Goal: Task Accomplishment & Management: Manage account settings

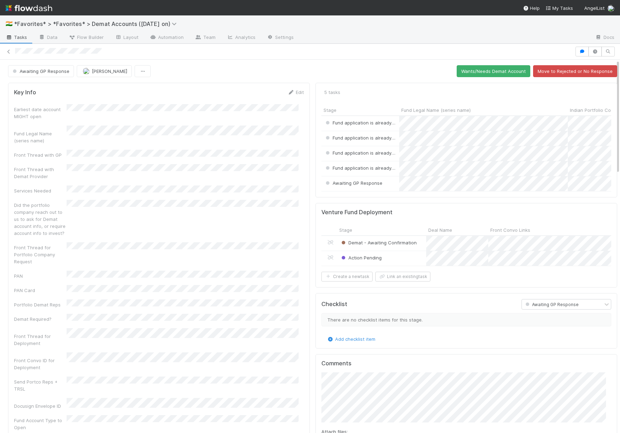
scroll to position [6, 6]
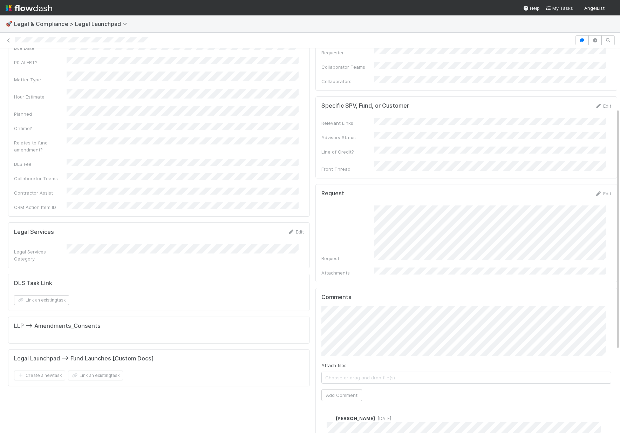
scroll to position [214, 0]
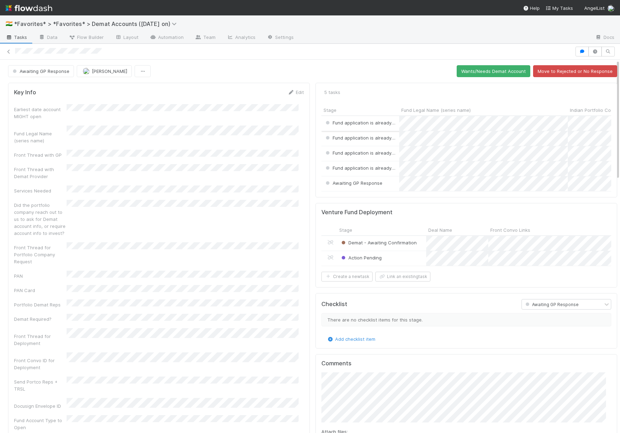
scroll to position [6, 6]
click at [497, 72] on button "Wants/Needs Demat Account" at bounding box center [494, 71] width 74 height 12
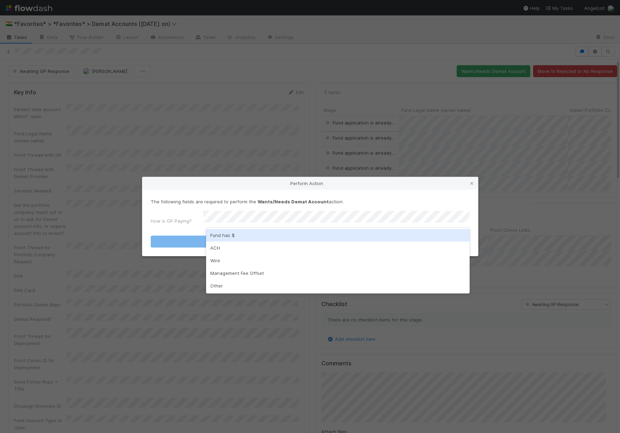
click at [262, 239] on div "Fund has $" at bounding box center [338, 235] width 264 height 13
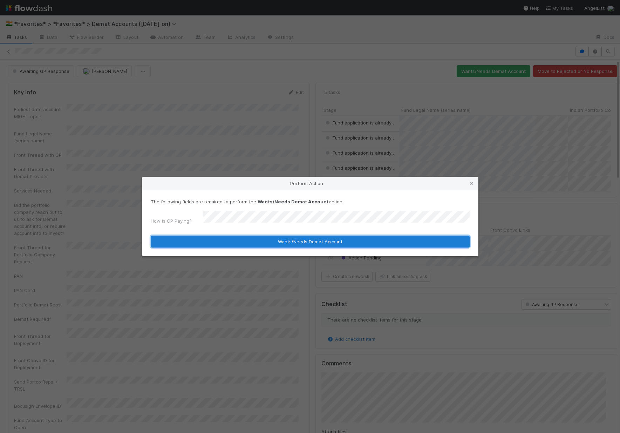
click at [259, 238] on button "Wants/Needs Demat Account" at bounding box center [310, 242] width 319 height 12
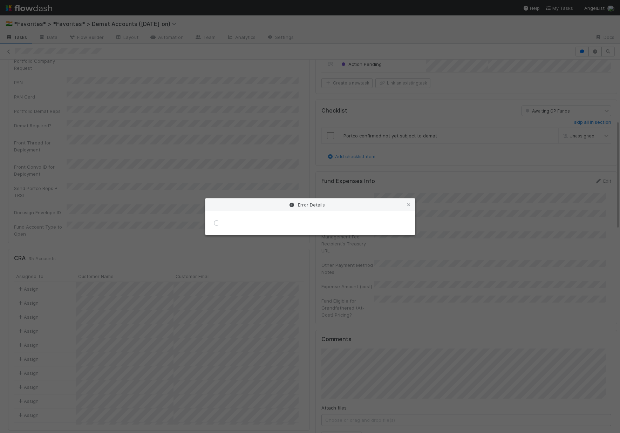
scroll to position [207, 0]
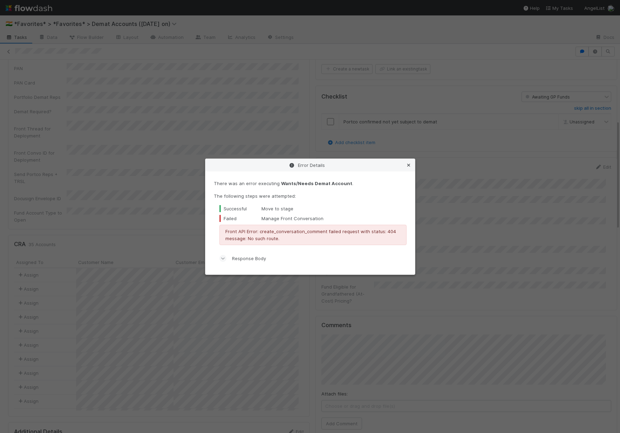
click at [409, 162] on link at bounding box center [408, 165] width 7 height 7
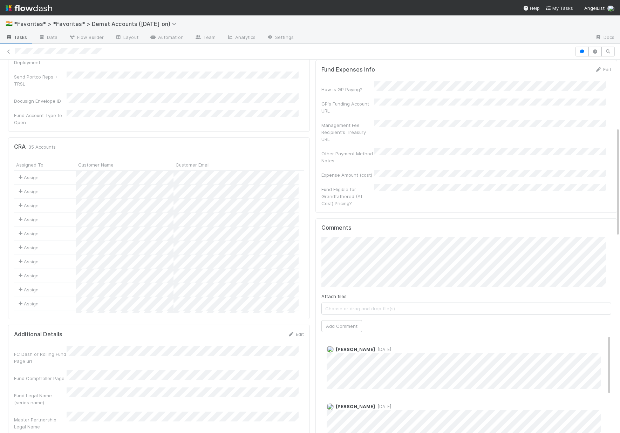
scroll to position [231, 0]
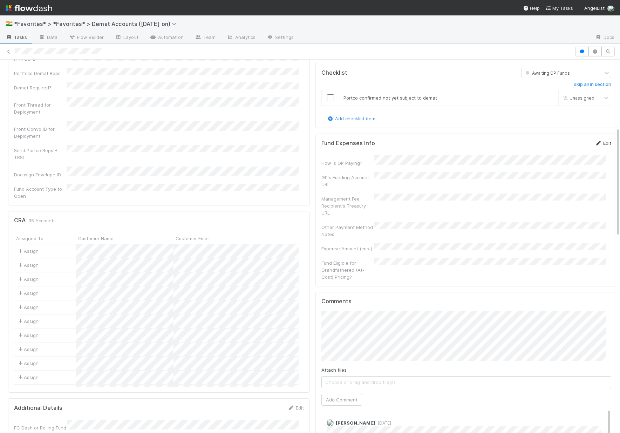
click at [596, 146] on link "Edit" at bounding box center [603, 143] width 16 height 6
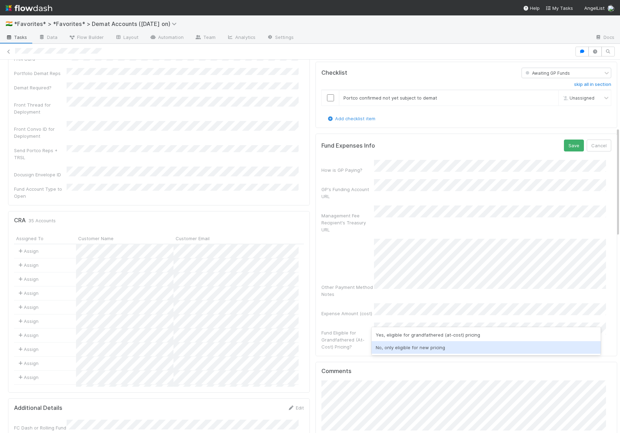
click at [411, 350] on div "No, only eligible for new pricing" at bounding box center [486, 347] width 229 height 13
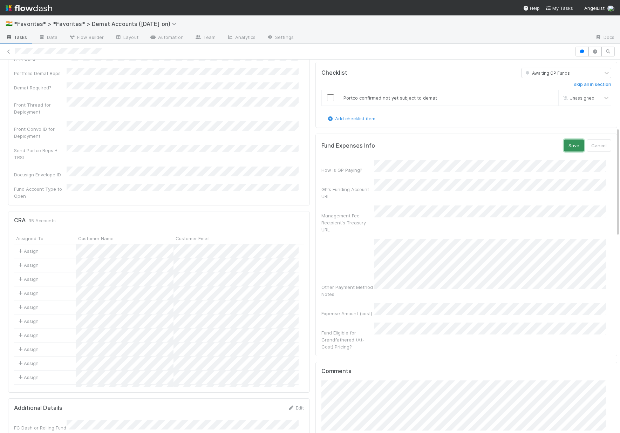
click at [566, 151] on button "Save" at bounding box center [574, 145] width 20 height 12
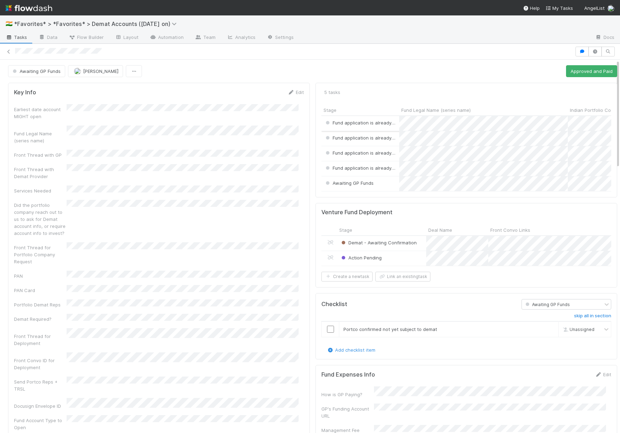
scroll to position [0, 0]
click at [350, 185] on span "Awaiting GP Funds" at bounding box center [348, 183] width 49 height 6
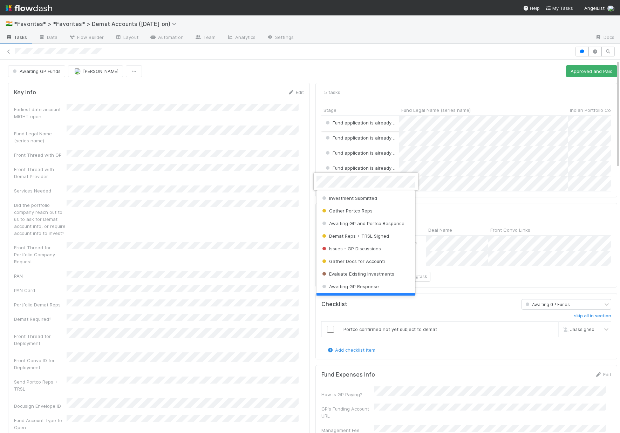
scroll to position [14, 0]
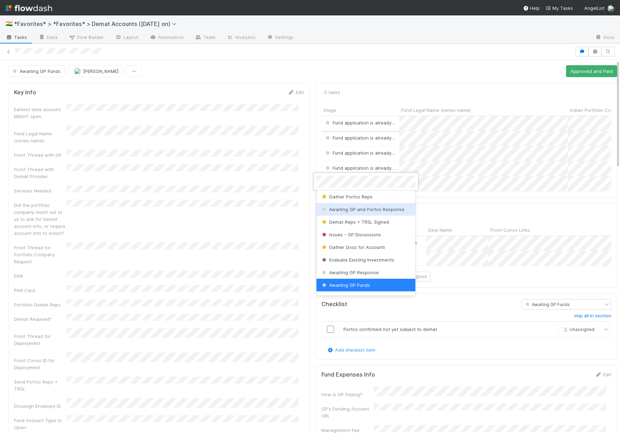
click at [367, 211] on span "Awaiting GP and Portco Response" at bounding box center [363, 209] width 84 height 6
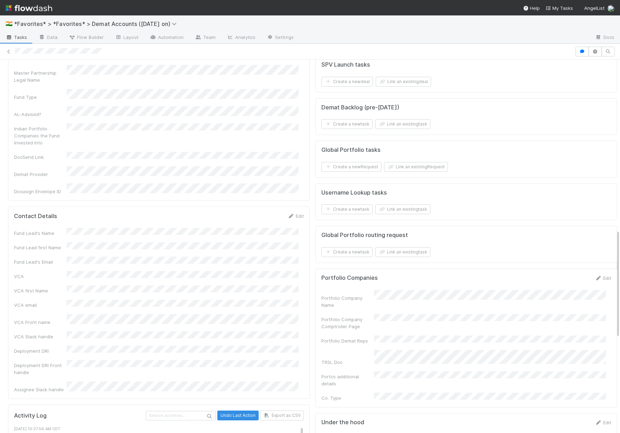
scroll to position [0, 0]
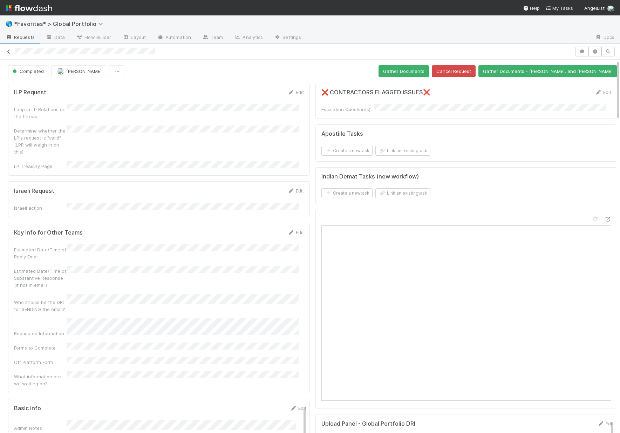
click at [8, 53] on icon at bounding box center [8, 51] width 7 height 5
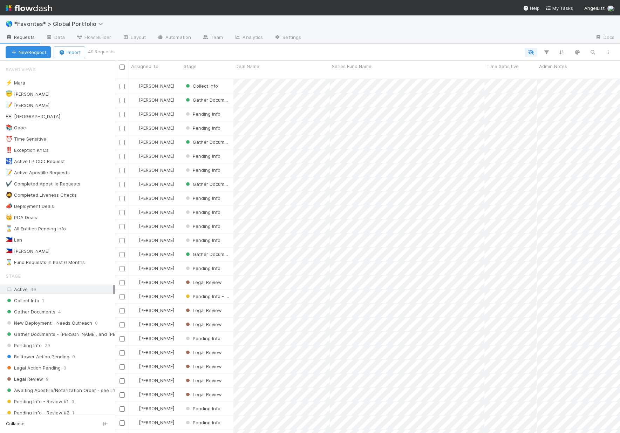
scroll to position [355, 500]
click at [40, 301] on div "Collect Info 1" at bounding box center [60, 300] width 109 height 9
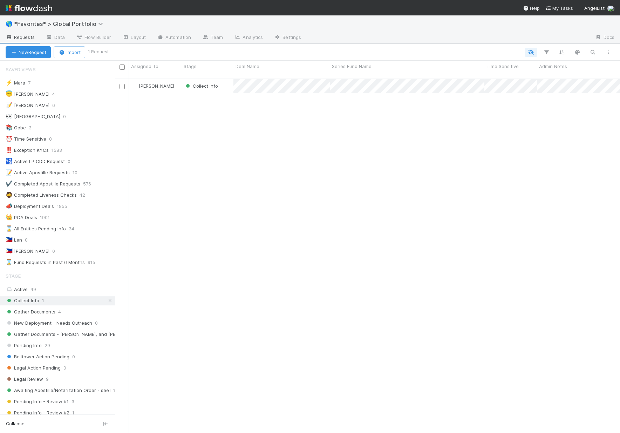
scroll to position [6, 6]
click at [49, 312] on span "Gather Documents" at bounding box center [31, 311] width 50 height 9
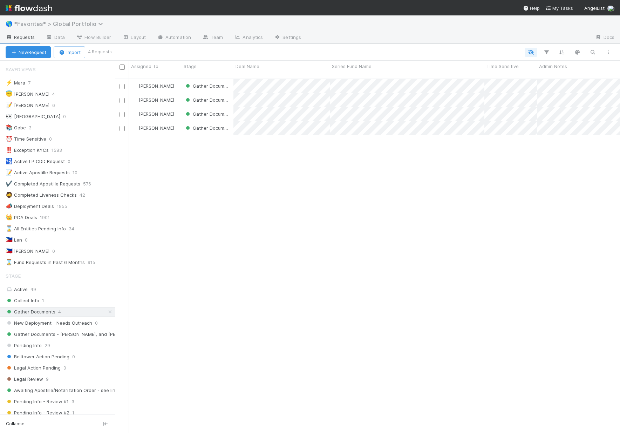
scroll to position [355, 500]
click at [62, 25] on span "*Favorites* > Global Portfolio" at bounding box center [60, 23] width 93 height 7
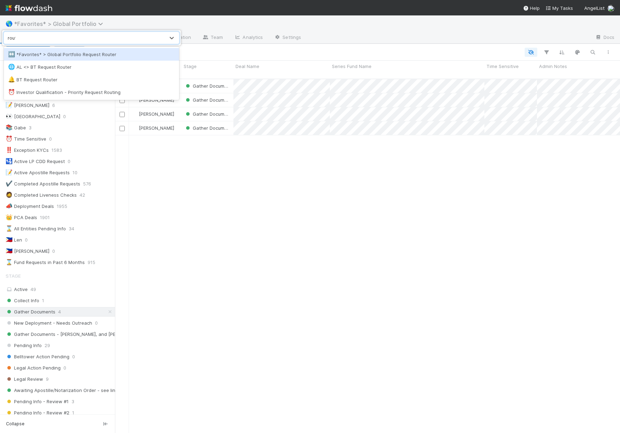
type input "route"
click at [118, 56] on div "↔️ *Favorites* > Global Portfolio Request Router" at bounding box center [91, 54] width 167 height 7
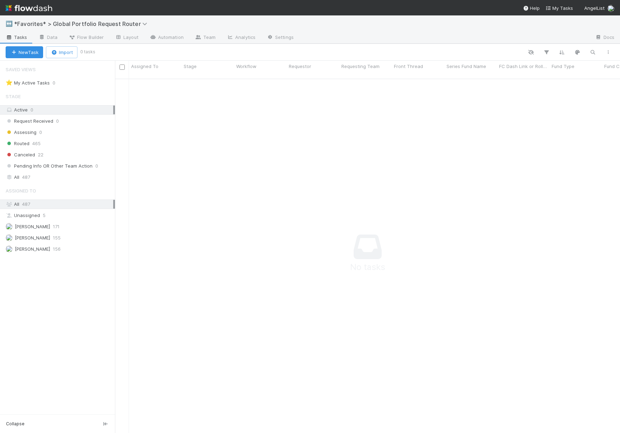
scroll to position [6, 6]
click at [80, 25] on span "*Favorites* > Global Portfolio Request Router" at bounding box center [82, 23] width 137 height 7
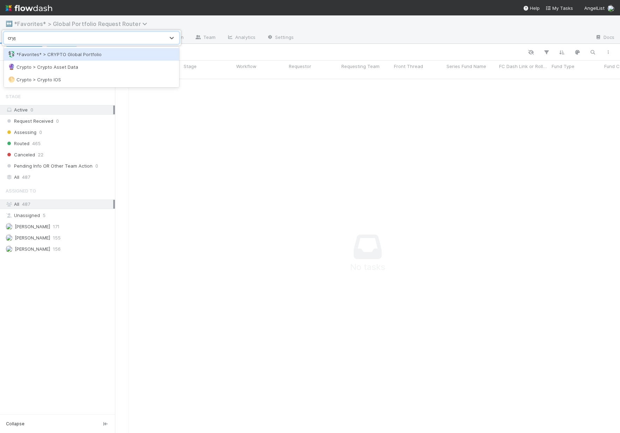
type input "crypt"
click at [87, 60] on div "💱 *Favorites* > CRYPTO Global Portfolio" at bounding box center [91, 54] width 175 height 13
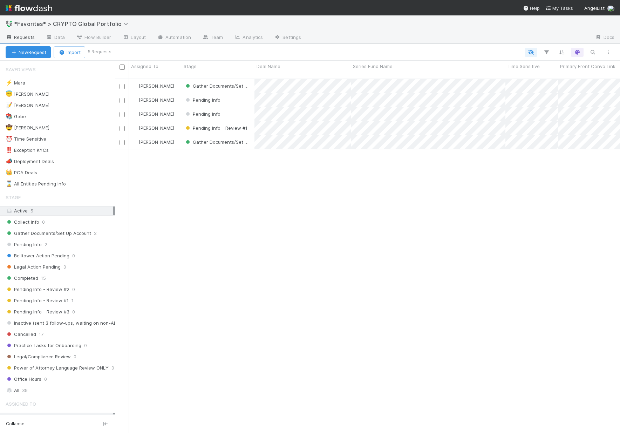
scroll to position [355, 500]
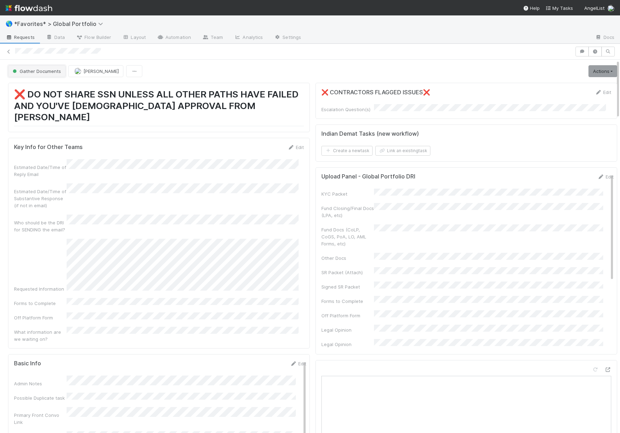
click at [36, 74] on span "Gather Documents" at bounding box center [36, 71] width 50 height 6
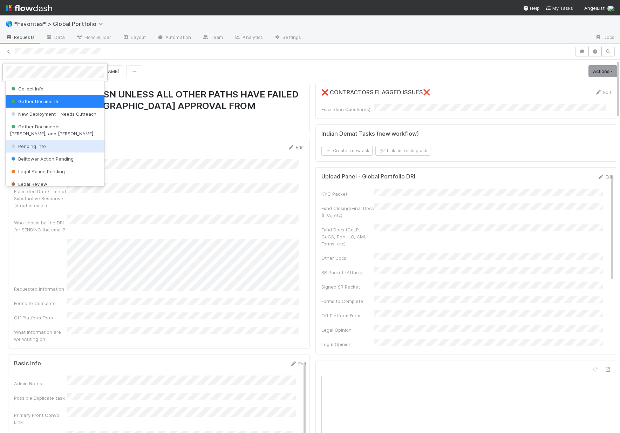
click at [46, 145] on div "Pending Info" at bounding box center [55, 146] width 99 height 13
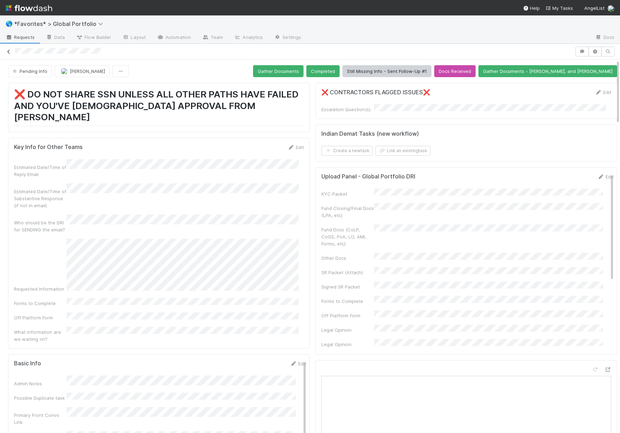
click at [7, 51] on icon at bounding box center [8, 51] width 7 height 5
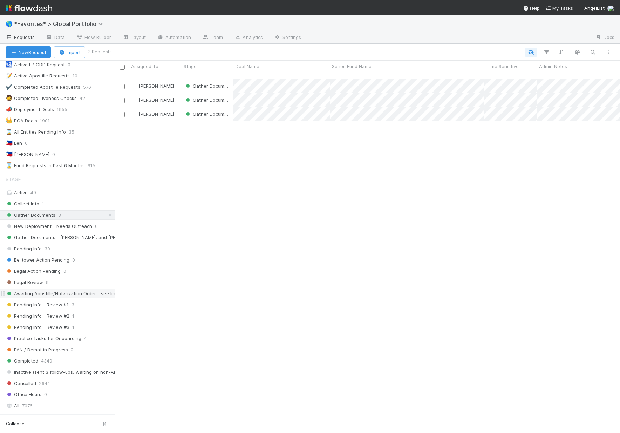
scroll to position [123, 0]
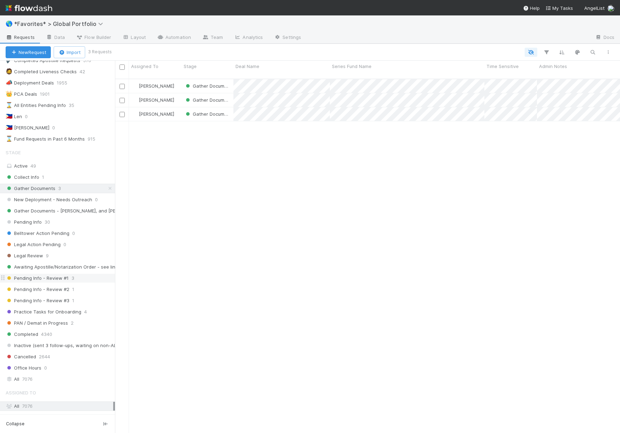
click at [49, 279] on span "Pending Info - Review #1" at bounding box center [37, 278] width 63 height 9
click at [64, 287] on span "Pending Info - Review #2" at bounding box center [38, 289] width 64 height 9
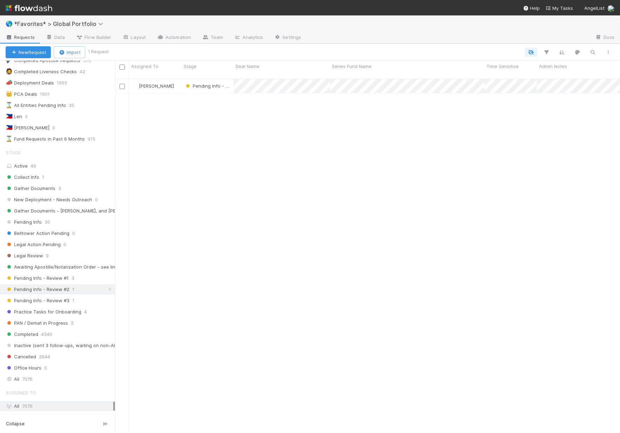
scroll to position [355, 500]
click at [40, 300] on span "Pending Info - Review #3" at bounding box center [38, 300] width 64 height 9
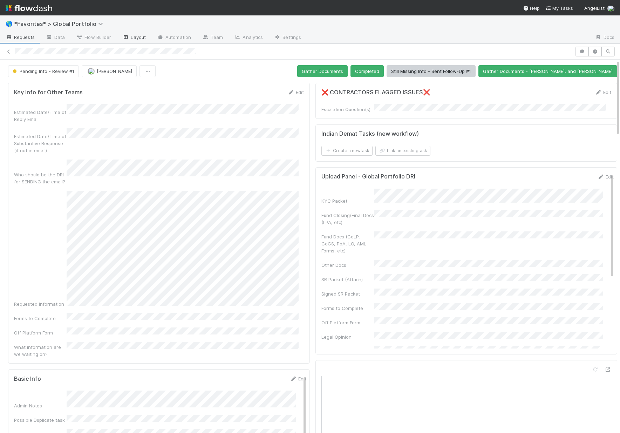
click at [143, 37] on link "Layout" at bounding box center [134, 37] width 35 height 11
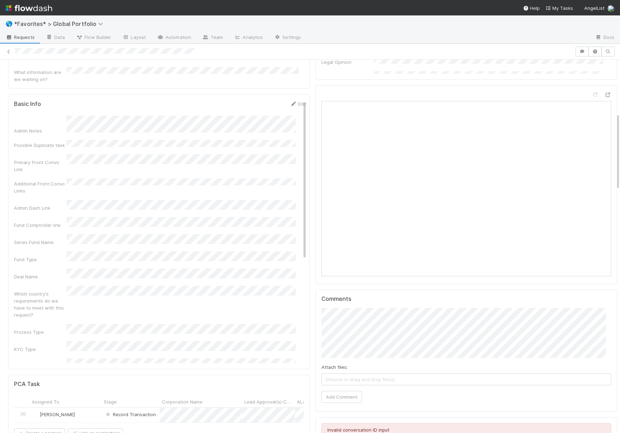
scroll to position [232, 0]
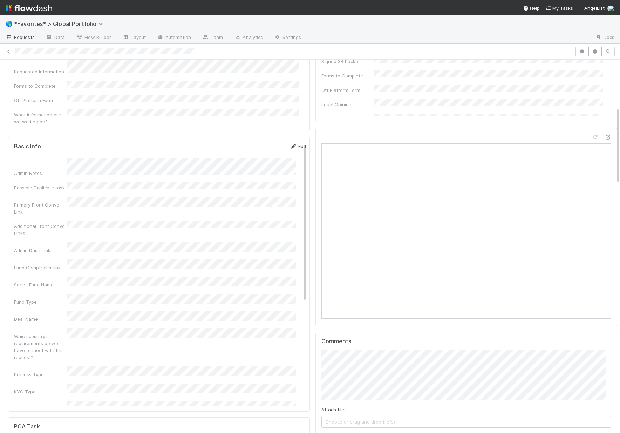
click at [295, 143] on link "Edit" at bounding box center [298, 146] width 16 height 6
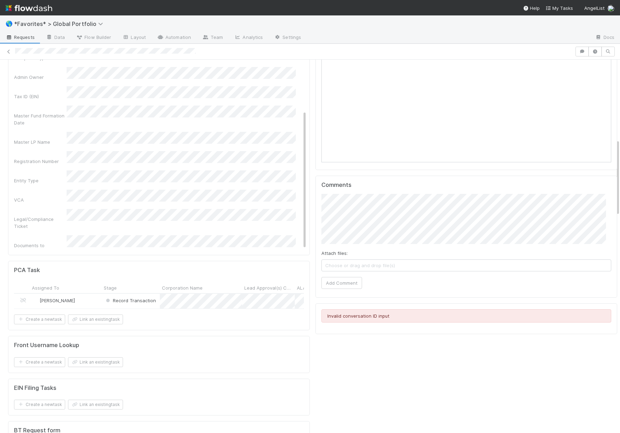
scroll to position [388, 0]
click at [103, 236] on div "No" at bounding box center [182, 238] width 226 height 13
drag, startPoint x: 172, startPoint y: 354, endPoint x: 177, endPoint y: 343, distance: 11.9
click at [172, 353] on div "Front Username Lookup Create a new task Link an existing task" at bounding box center [159, 354] width 302 height 37
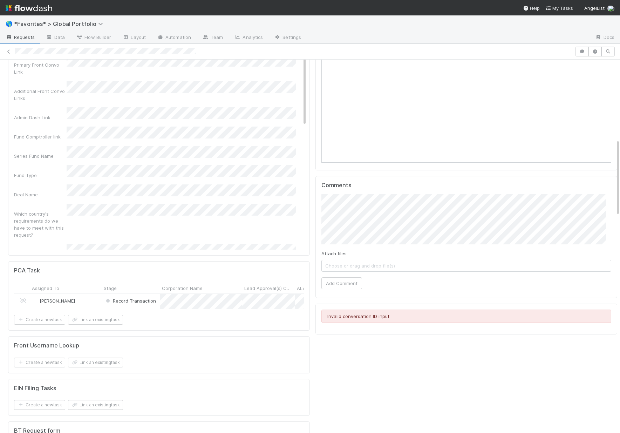
scroll to position [0, 0]
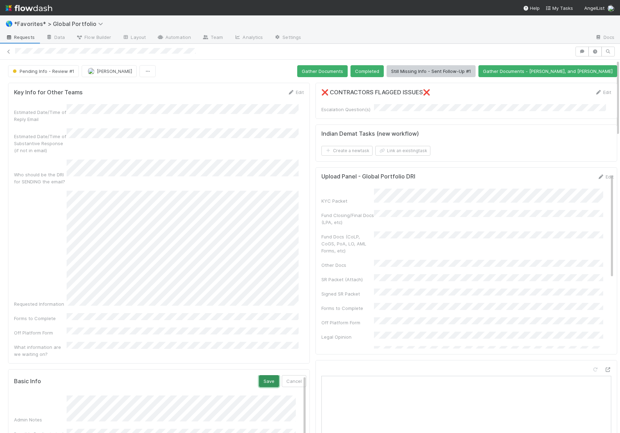
click at [259, 375] on button "Save" at bounding box center [269, 381] width 20 height 12
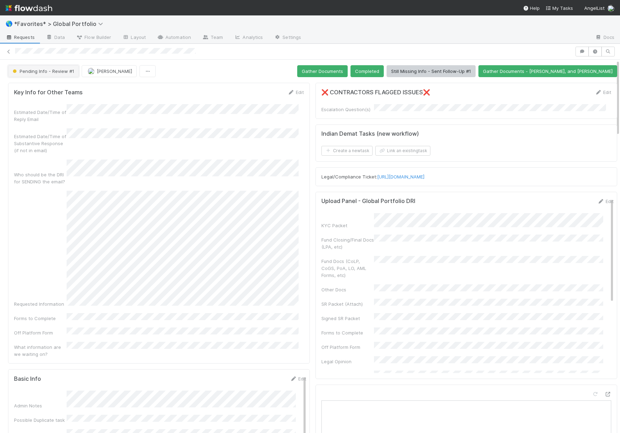
click at [43, 71] on span "Pending Info - Review #1" at bounding box center [42, 71] width 63 height 6
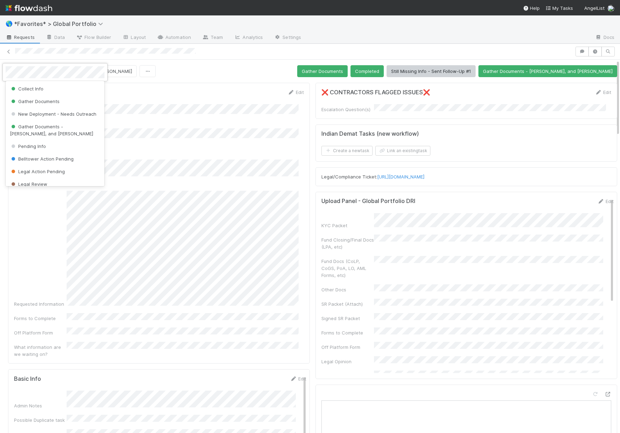
scroll to position [41, 0]
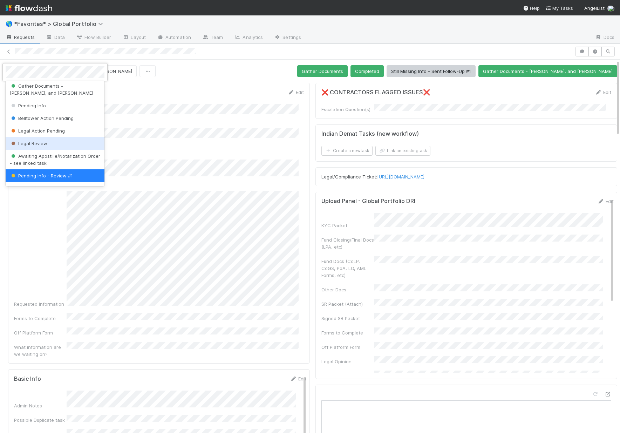
click at [50, 141] on div "Legal Review" at bounding box center [55, 143] width 99 height 13
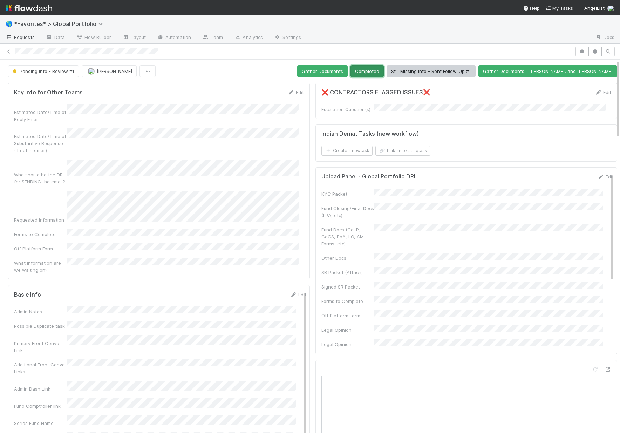
click at [380, 66] on button "Completed" at bounding box center [366, 71] width 33 height 12
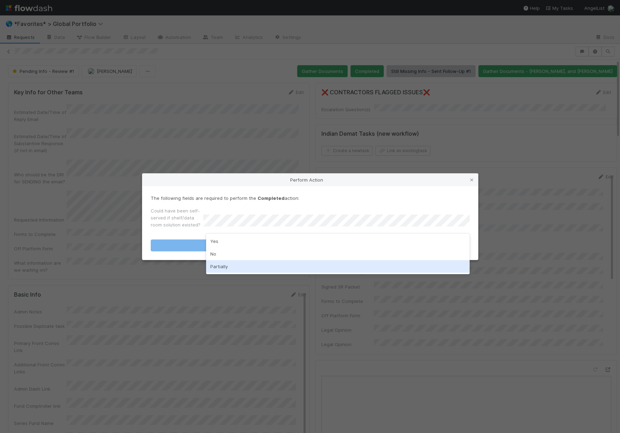
click at [211, 273] on div "Yes No Partially" at bounding box center [338, 253] width 264 height 41
click at [215, 270] on div "Partially" at bounding box center [338, 266] width 264 height 13
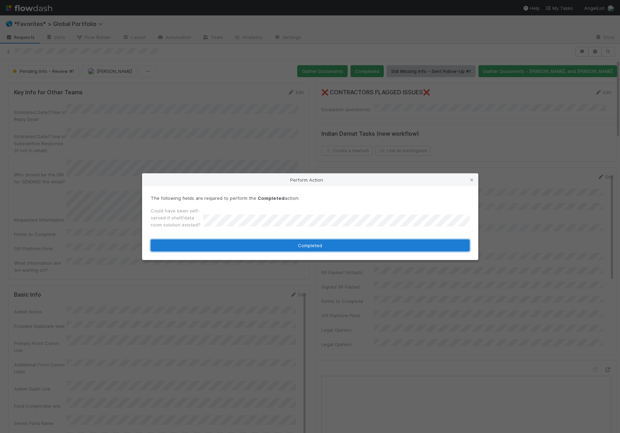
click at [227, 248] on button "Completed" at bounding box center [310, 245] width 319 height 12
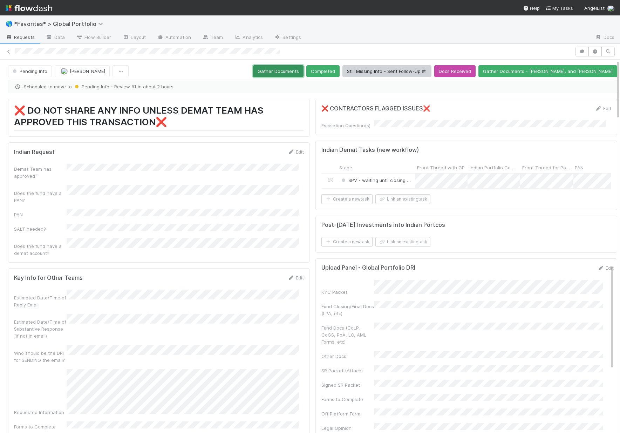
click at [290, 73] on button "Gather Documents" at bounding box center [278, 71] width 50 height 12
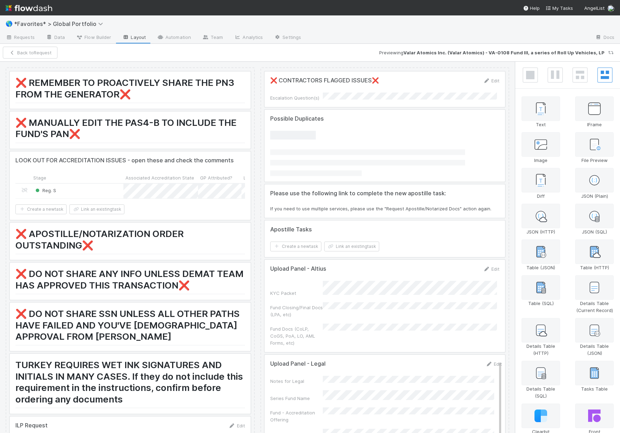
click at [387, 87] on div at bounding box center [385, 88] width 241 height 35
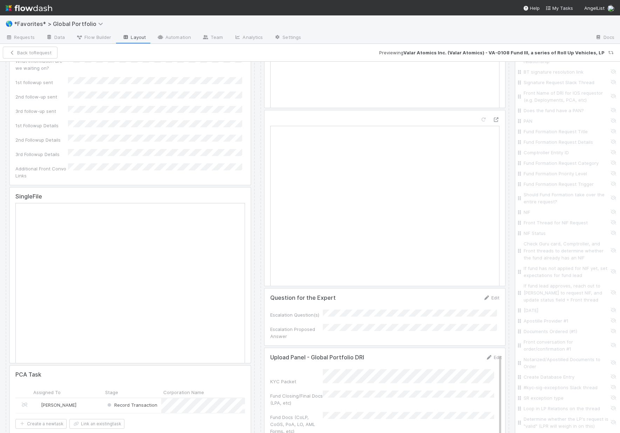
scroll to position [2533, 0]
click at [534, 390] on label "When conditions are met" at bounding box center [553, 390] width 55 height 7
click at [524, 390] on input "When conditions are met" at bounding box center [521, 390] width 6 height 6
radio input "true"
radio input "false"
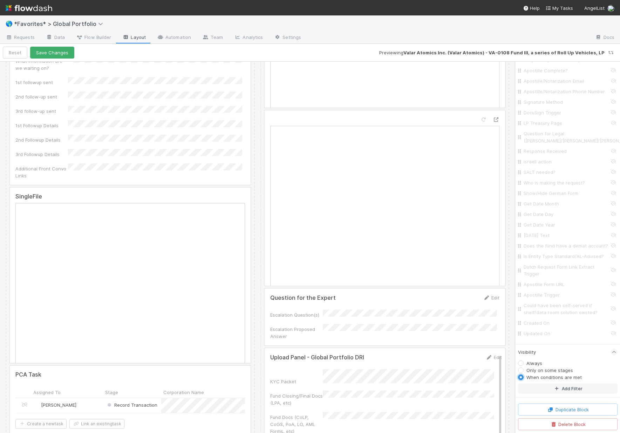
scroll to position [2546, 0]
click at [550, 390] on button "Add Filter" at bounding box center [568, 388] width 100 height 10
click at [545, 383] on div "Assigned To" at bounding box center [547, 379] width 26 height 6
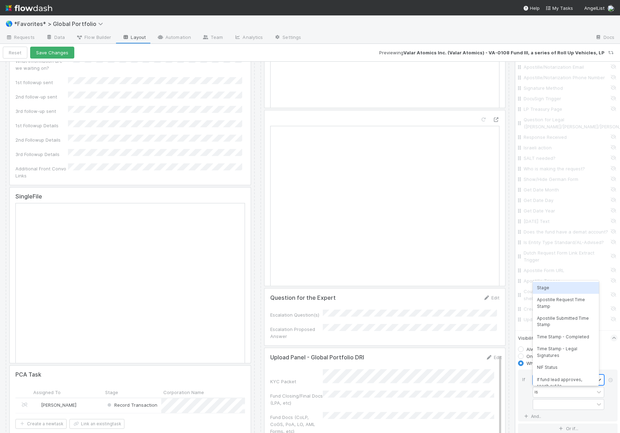
type input "stage"
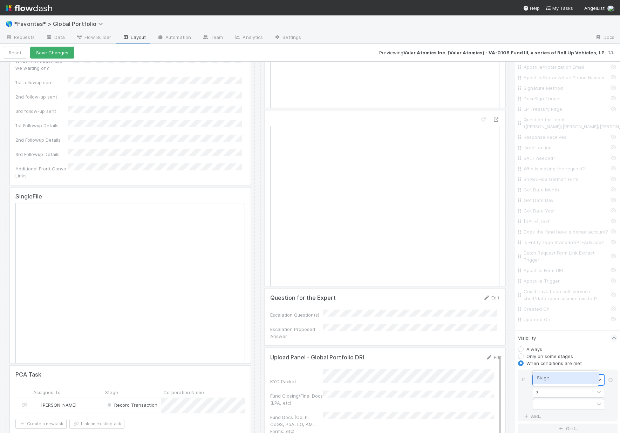
click at [552, 376] on div "Stage" at bounding box center [566, 378] width 66 height 12
click at [554, 409] on div at bounding box center [563, 404] width 61 height 10
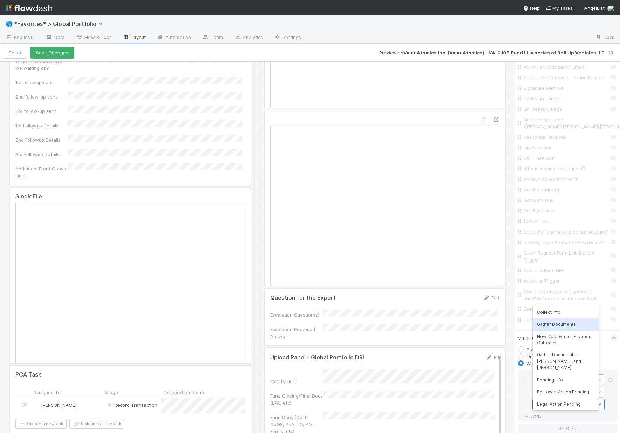
click at [570, 324] on div "Gather Documents" at bounding box center [566, 324] width 66 height 12
click at [522, 411] on div "If" at bounding box center [527, 392] width 11 height 37
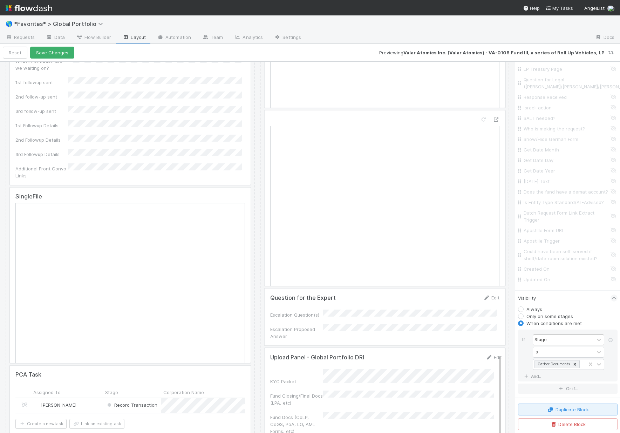
scroll to position [2609, 0]
click at [533, 372] on link "And.." at bounding box center [533, 376] width 22 height 10
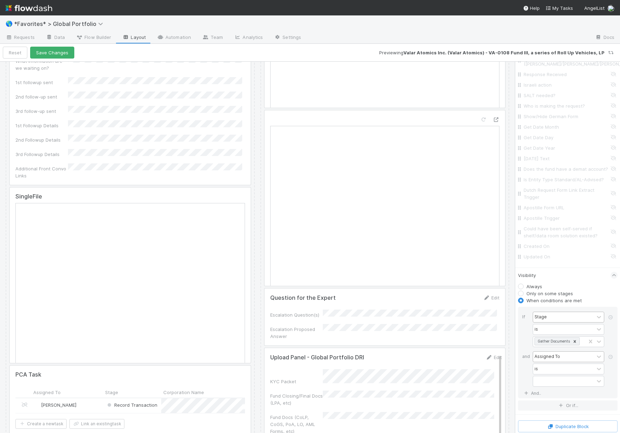
click at [537, 360] on div "Assigned To" at bounding box center [547, 356] width 26 height 6
type input "esc"
click at [557, 320] on div "Escalation Question(s)" at bounding box center [566, 314] width 66 height 12
click at [561, 374] on div "contains" at bounding box center [563, 369] width 61 height 10
click at [559, 381] on div "is not empty" at bounding box center [566, 382] width 66 height 12
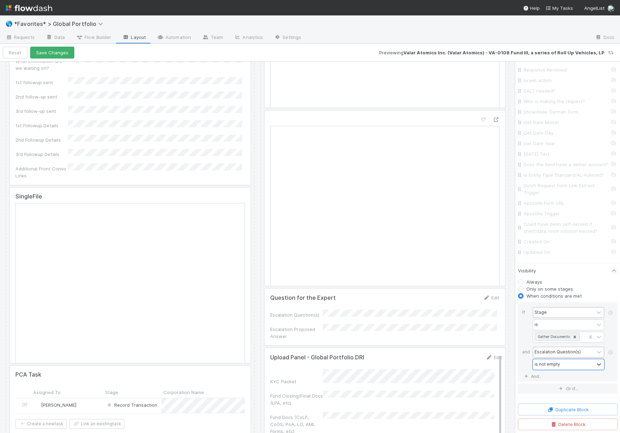
scroll to position [2622, 0]
click at [62, 53] on button "Save Changes" at bounding box center [52, 53] width 44 height 12
click at [63, 54] on button "Save Changes" at bounding box center [52, 53] width 44 height 12
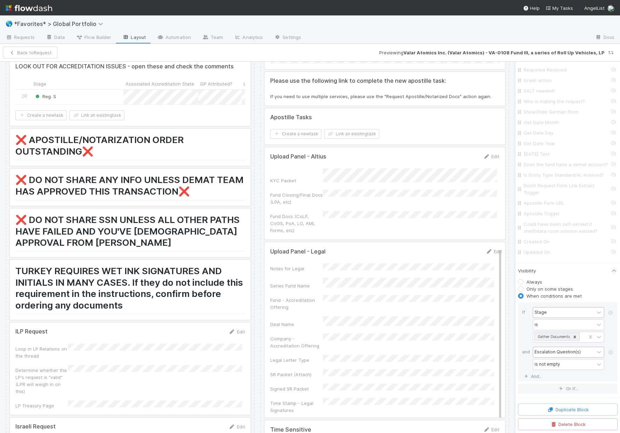
scroll to position [0, 0]
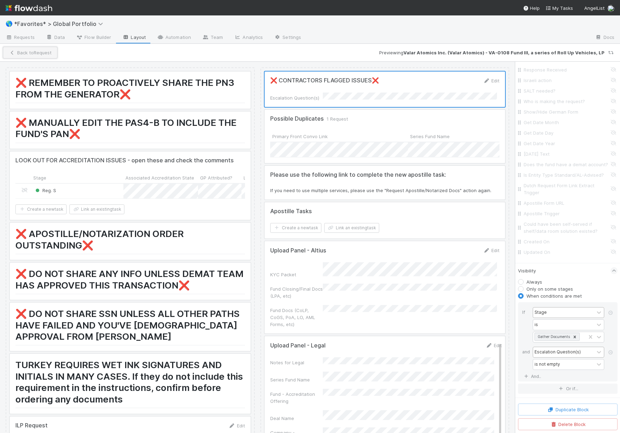
click at [47, 56] on button "Back to Request" at bounding box center [30, 53] width 55 height 12
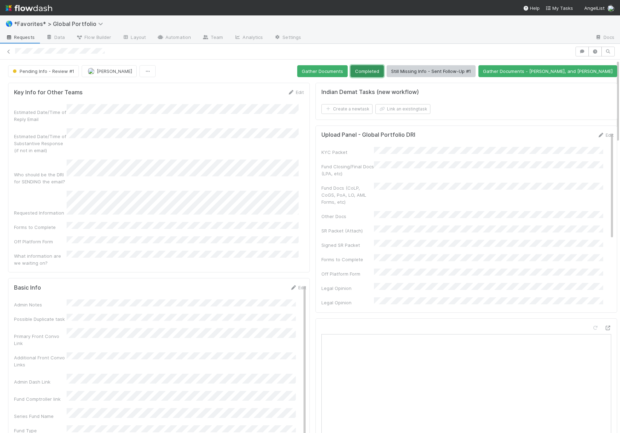
click at [382, 67] on button "Completed" at bounding box center [366, 71] width 33 height 12
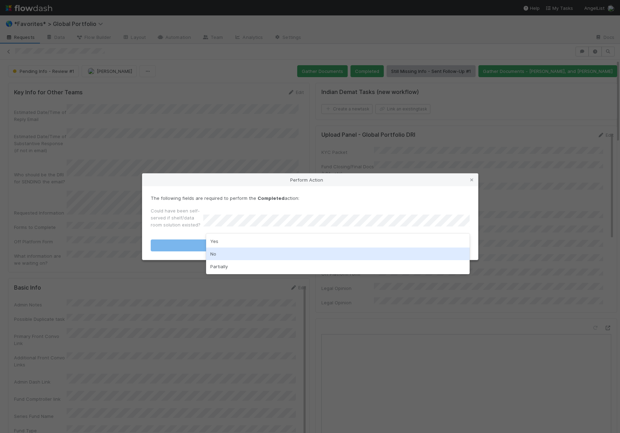
click at [241, 257] on div "No" at bounding box center [338, 253] width 264 height 13
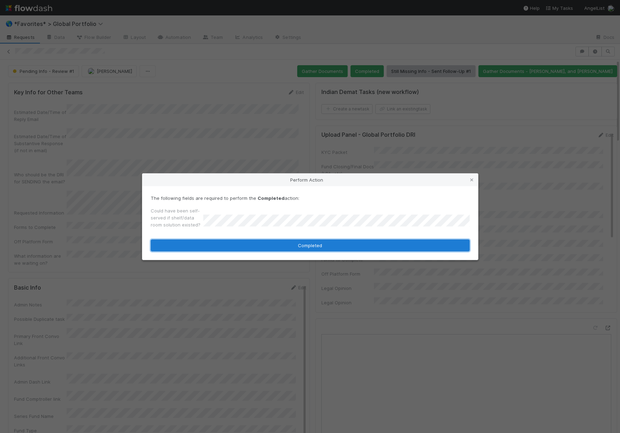
click at [261, 247] on button "Completed" at bounding box center [310, 245] width 319 height 12
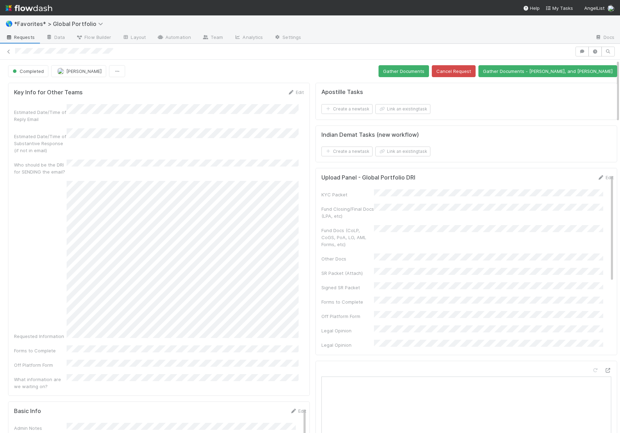
click at [300, 51] on div at bounding box center [294, 51] width 558 height 7
click at [53, 25] on span "*Favorites* > Global Portfolio" at bounding box center [60, 23] width 93 height 7
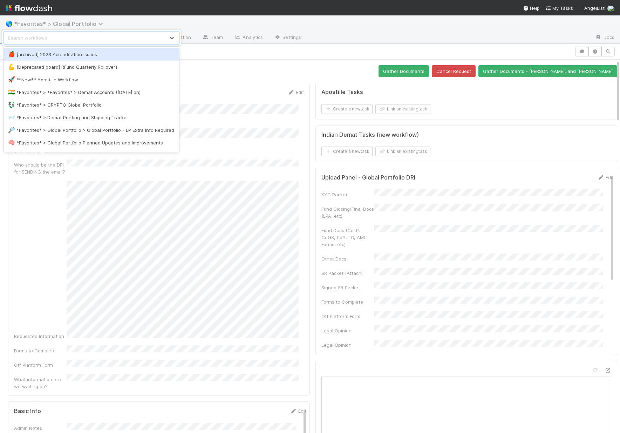
type input "demat"
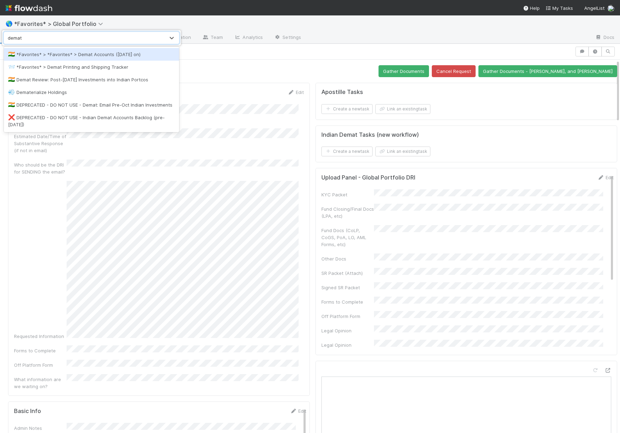
click at [50, 53] on div "🇮🇳 *Favorites* > *Favorites* > Demat Accounts (April 2025 on)" at bounding box center [91, 54] width 167 height 7
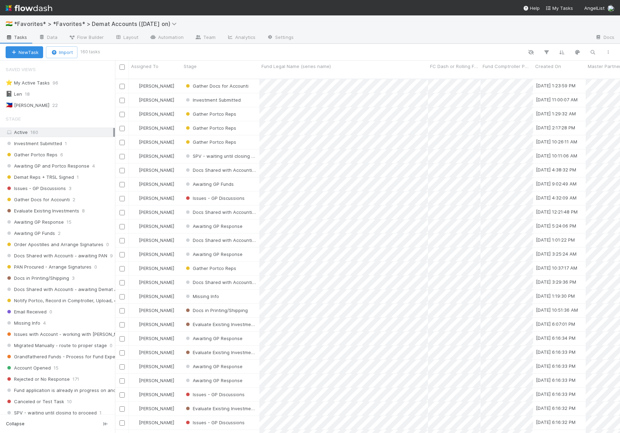
scroll to position [144, 0]
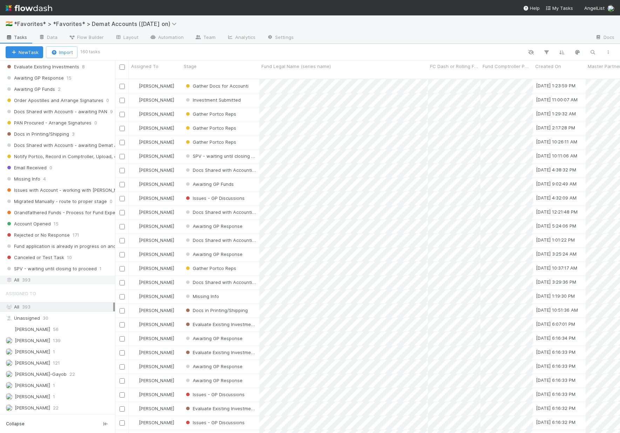
click at [27, 282] on span "393" at bounding box center [26, 279] width 8 height 9
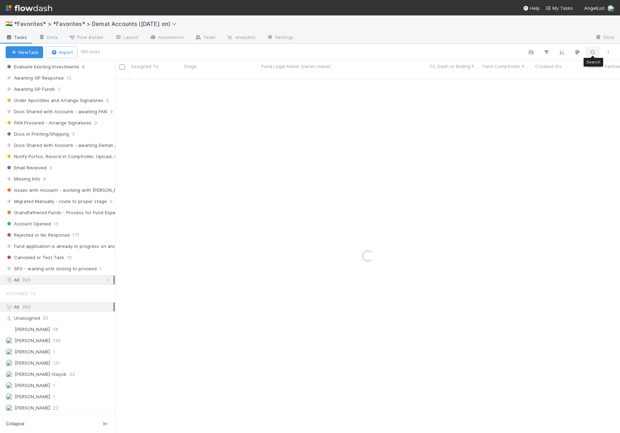
click at [588, 51] on button "button" at bounding box center [592, 52] width 13 height 9
type input "TM Fund II, a series of Better Capital, LP"
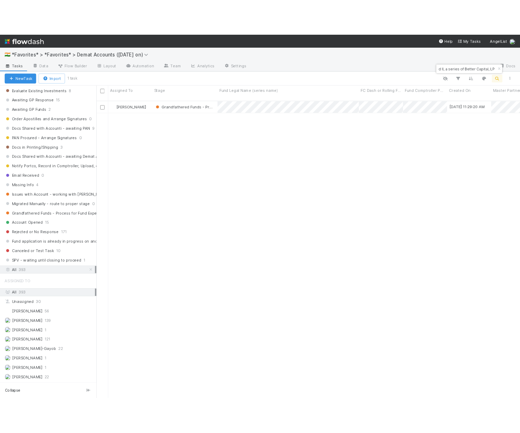
scroll to position [0, 0]
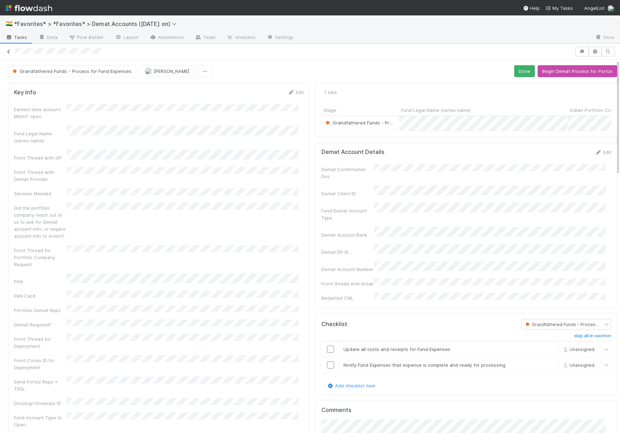
click at [7, 52] on icon at bounding box center [8, 51] width 7 height 5
click at [137, 65] on div "Grandfathered Funds - Process for Fund Expenses Laura Lambert Done Begin Demat …" at bounding box center [310, 238] width 620 height 389
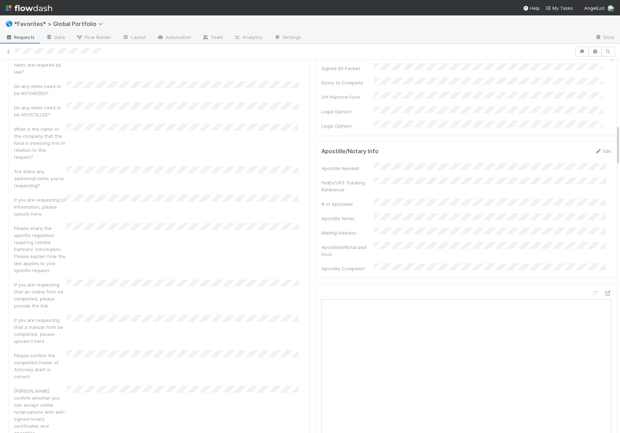
scroll to position [649, 0]
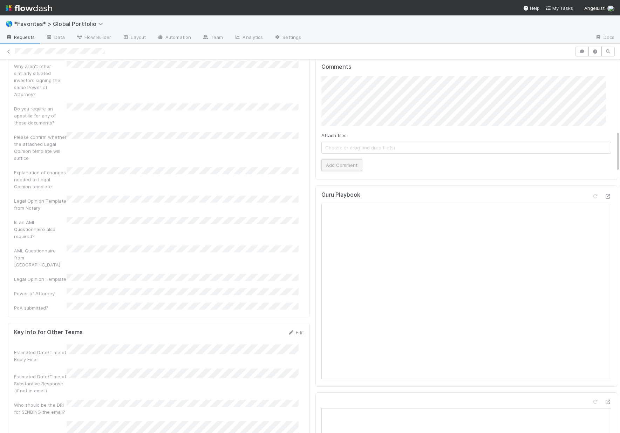
click at [339, 159] on button "Add Comment" at bounding box center [341, 165] width 41 height 12
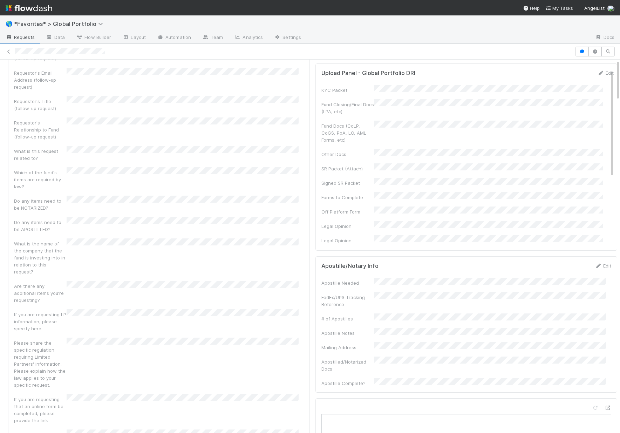
scroll to position [0, 0]
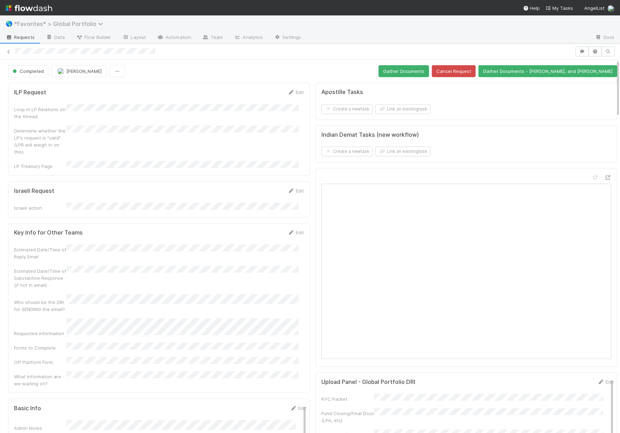
click at [70, 25] on span "*Favorites* > Global Portfolio" at bounding box center [60, 23] width 93 height 7
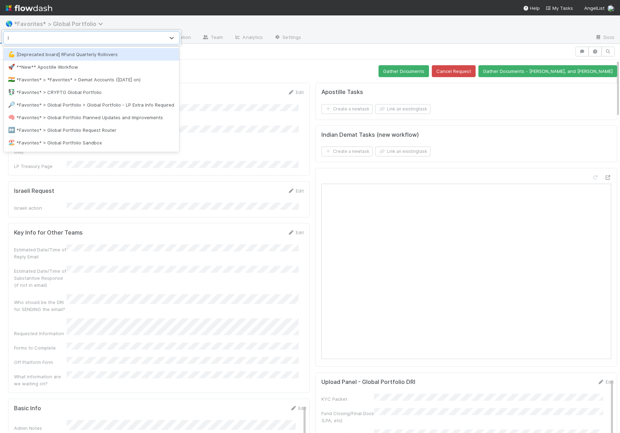
type input "lp"
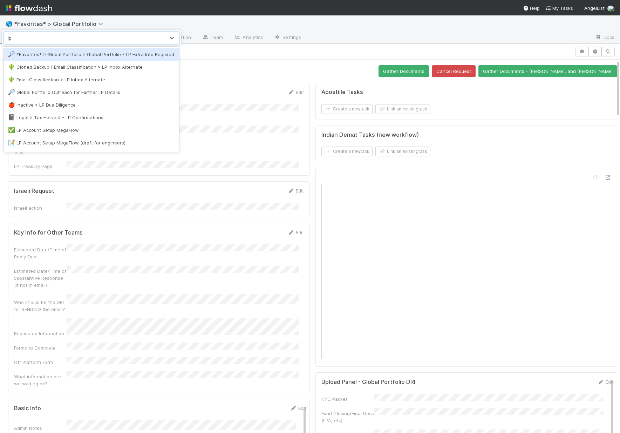
click at [82, 58] on div "🔎 *Favorites* > Global Portfolio > Global Portfolio - LP Extra Info Required" at bounding box center [91, 54] width 167 height 7
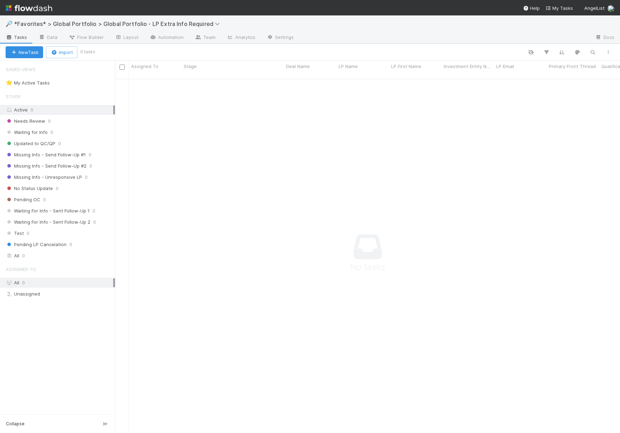
scroll to position [6, 6]
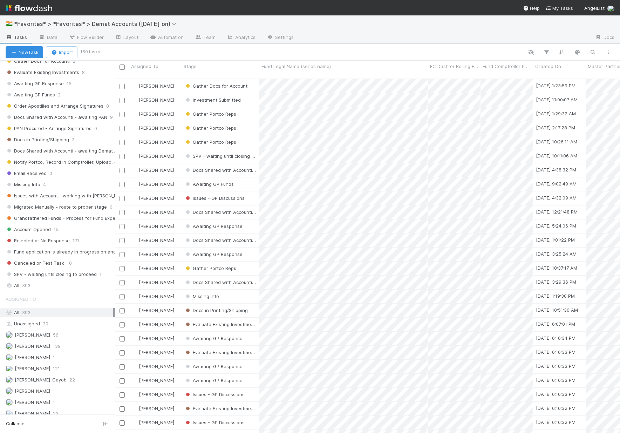
scroll to position [134, 0]
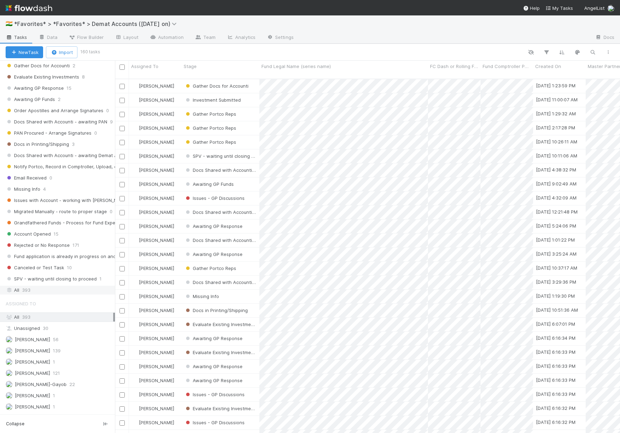
click at [34, 289] on div "All 393" at bounding box center [60, 290] width 108 height 9
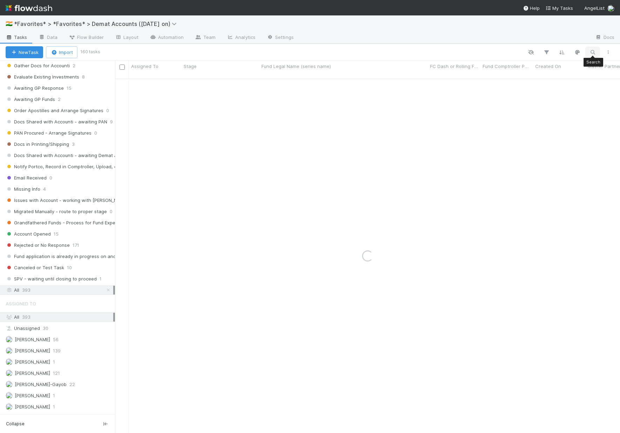
click at [597, 53] on button "button" at bounding box center [592, 52] width 13 height 9
drag, startPoint x: 520, startPoint y: 40, endPoint x: 555, endPoint y: 42, distance: 34.4
click at [556, 42] on div "TM Fund III, a series of Better Capital, LP" at bounding box center [555, 40] width 71 height 8
drag, startPoint x: 522, startPoint y: 40, endPoint x: 590, endPoint y: 45, distance: 68.1
click at [590, 45] on div "TM Fund III, a series of Better Capital, LP" at bounding box center [559, 40] width 79 height 11
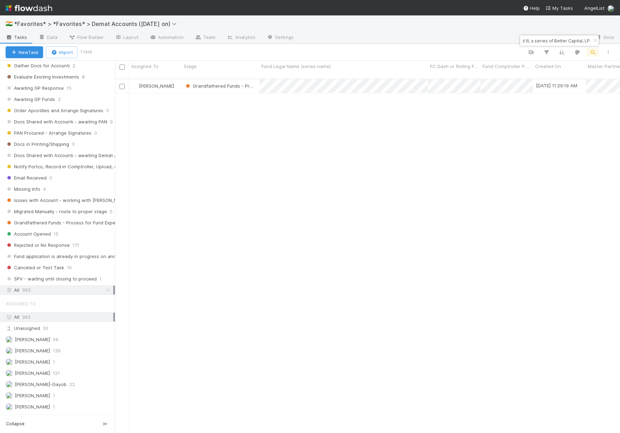
paste input
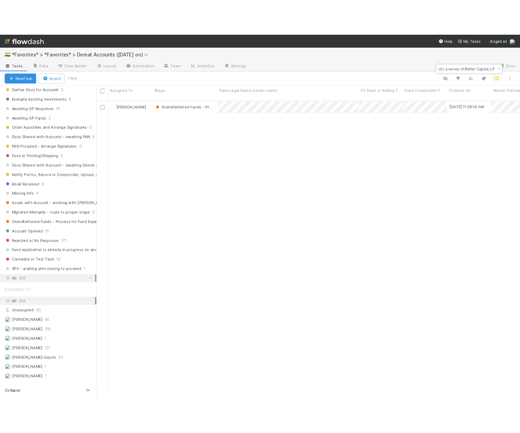
scroll to position [355, 500]
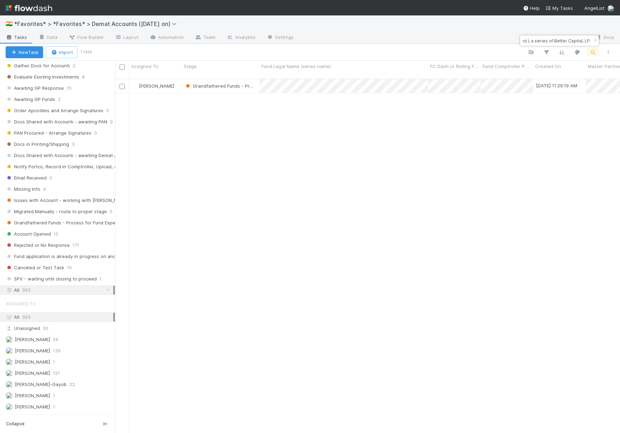
type input "TM Fund I, a series of Better Capital, LP"
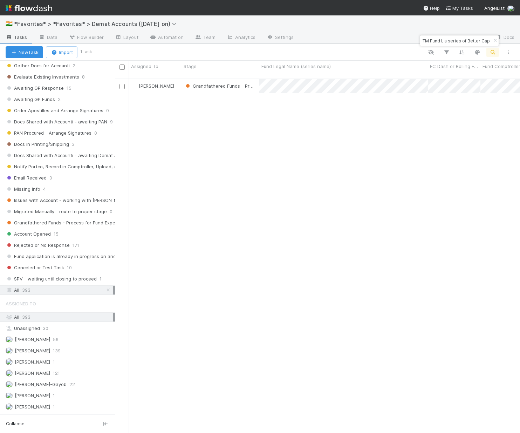
scroll to position [355, 400]
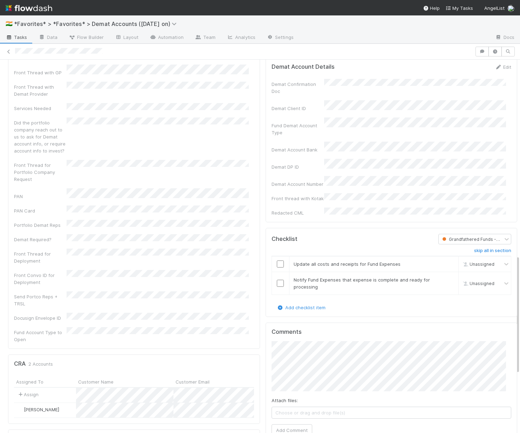
scroll to position [45, 0]
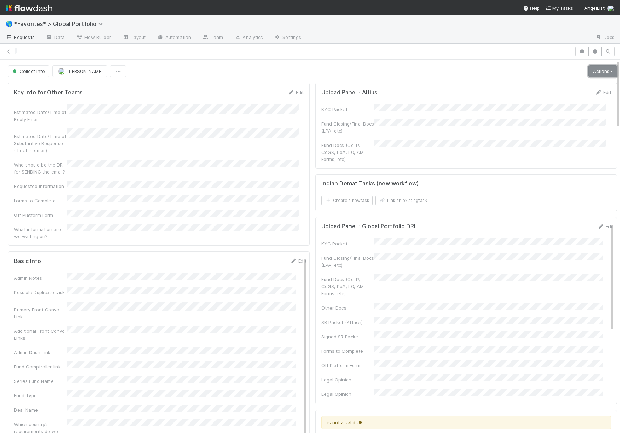
click at [595, 70] on link "Actions" at bounding box center [602, 71] width 29 height 12
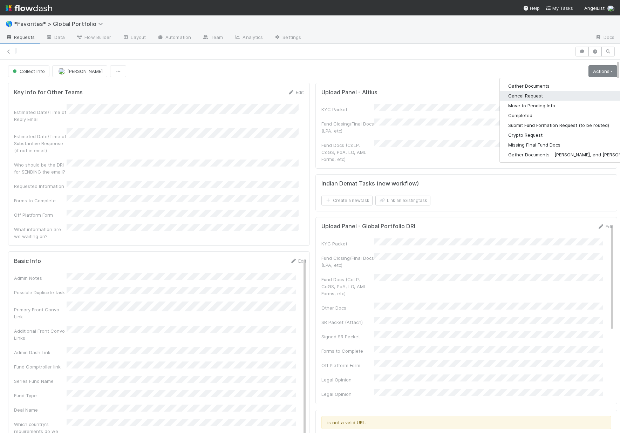
click at [512, 91] on button "Cancel Request" at bounding box center [573, 96] width 147 height 10
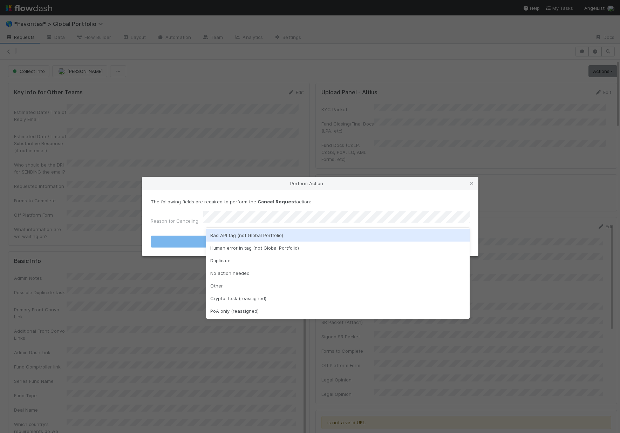
click at [236, 239] on div "Bad API tag (not Global Portfolio)" at bounding box center [338, 235] width 264 height 13
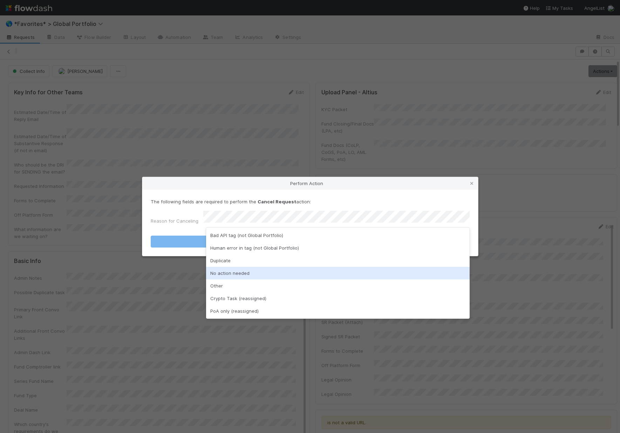
click at [234, 272] on div "No action needed" at bounding box center [338, 273] width 264 height 13
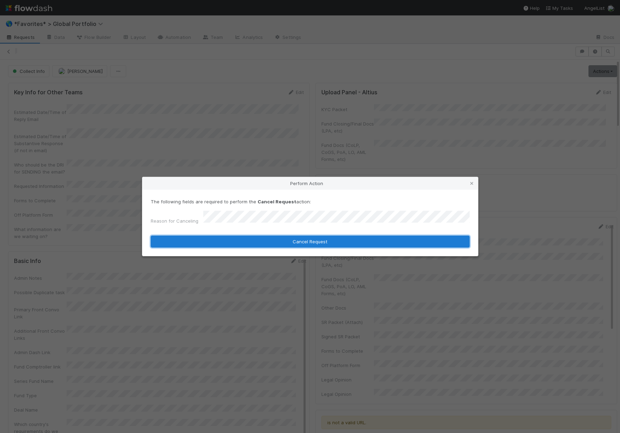
click at [264, 236] on button "Cancel Request" at bounding box center [310, 242] width 319 height 12
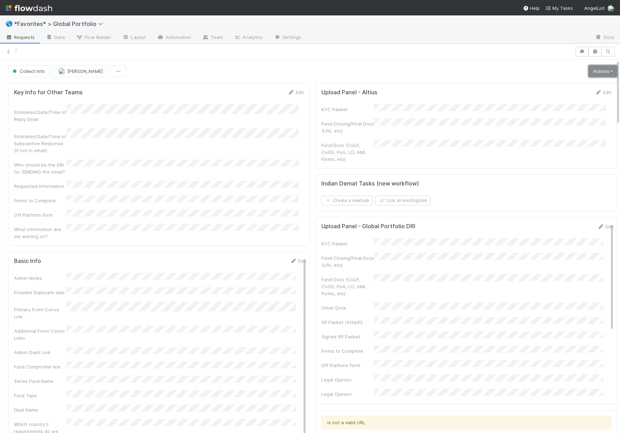
click at [593, 73] on link "Actions" at bounding box center [602, 71] width 29 height 12
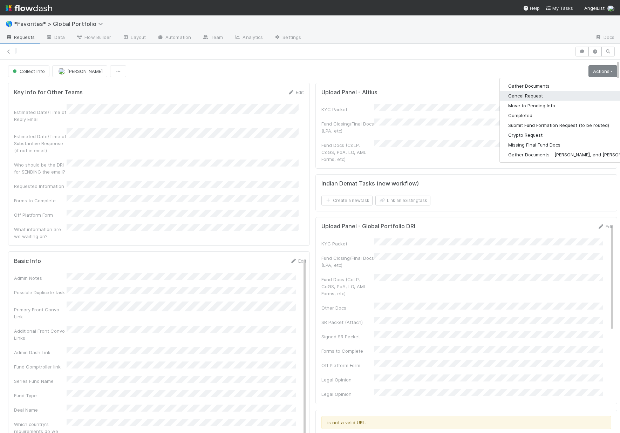
click at [521, 94] on button "Cancel Request" at bounding box center [573, 96] width 147 height 10
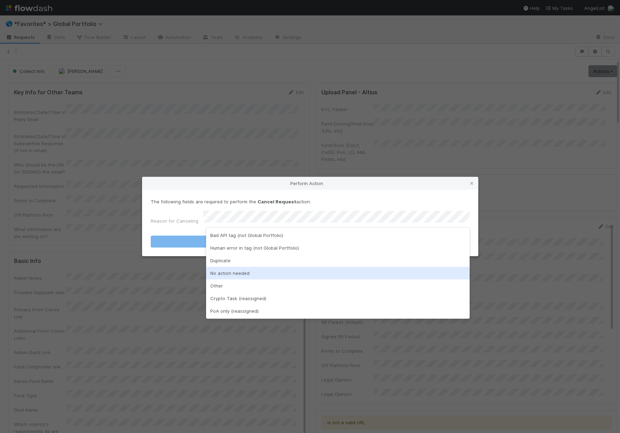
click at [233, 276] on div "No action needed" at bounding box center [338, 273] width 264 height 13
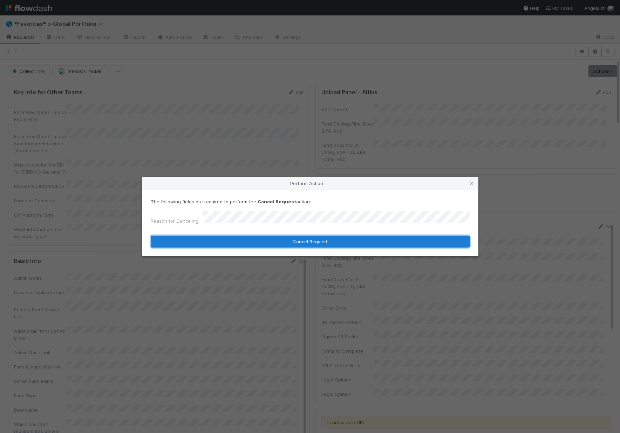
click at [257, 238] on button "Cancel Request" at bounding box center [310, 242] width 319 height 12
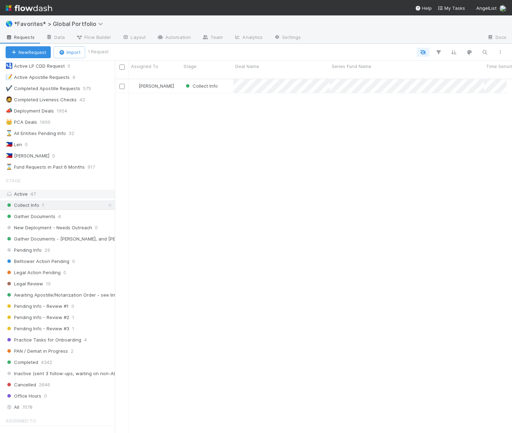
scroll to position [366, 387]
click at [107, 207] on icon at bounding box center [110, 205] width 7 height 5
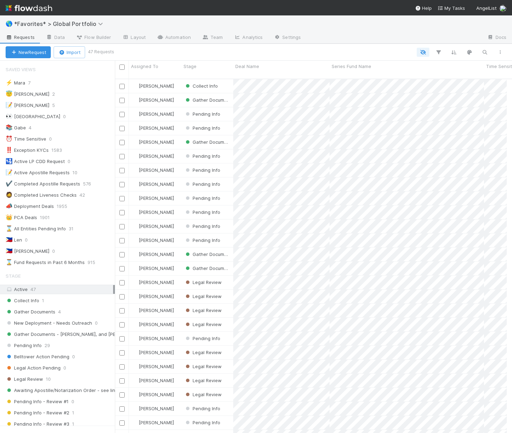
scroll to position [366, 387]
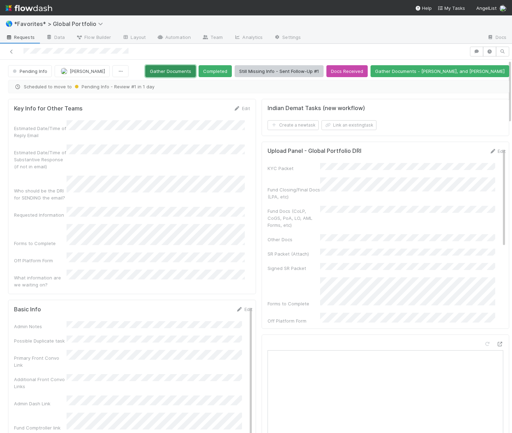
click at [179, 69] on button "Gather Documents" at bounding box center [170, 71] width 50 height 12
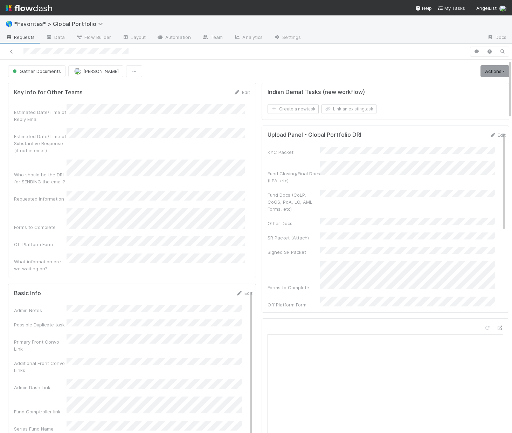
scroll to position [944, 0]
